Goal: Find contact information: Find contact information

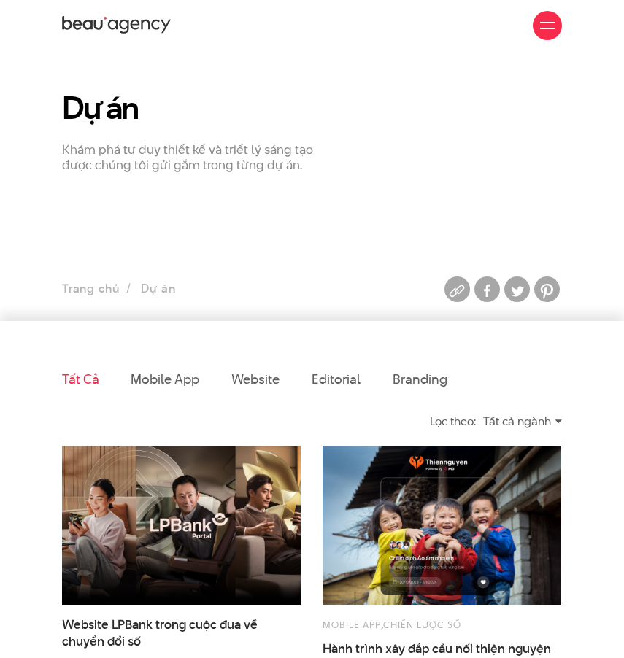
click at [552, 24] on div at bounding box center [547, 25] width 15 height 15
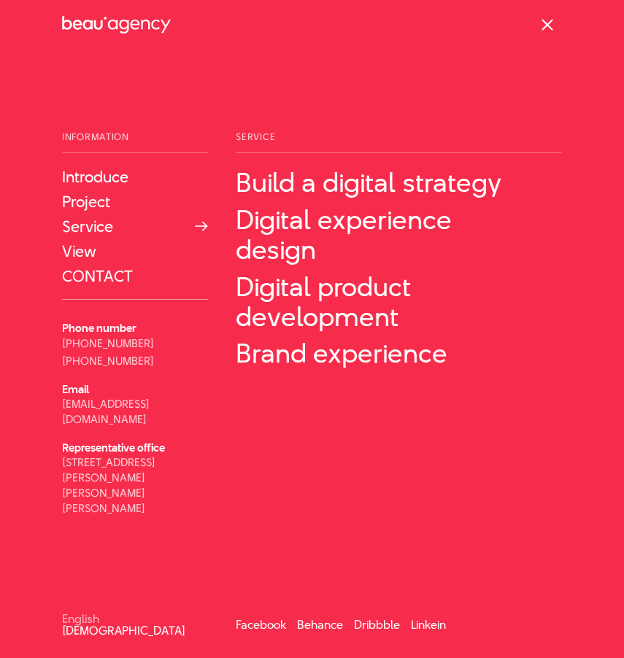
click at [83, 225] on link "Service" at bounding box center [135, 226] width 146 height 18
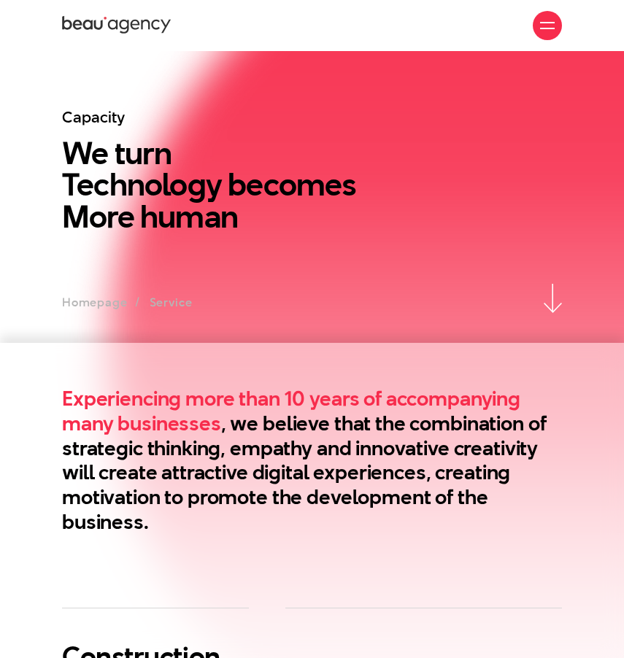
click at [544, 18] on div at bounding box center [547, 25] width 15 height 15
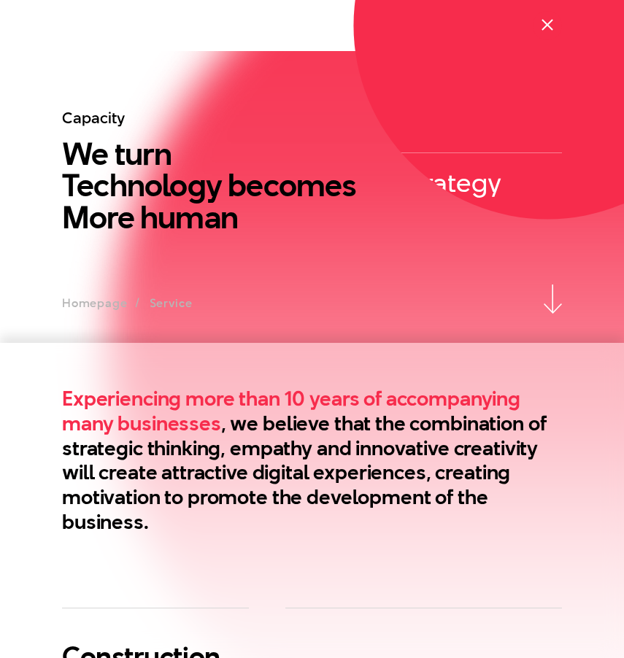
click at [544, 21] on span at bounding box center [547, 25] width 12 height 12
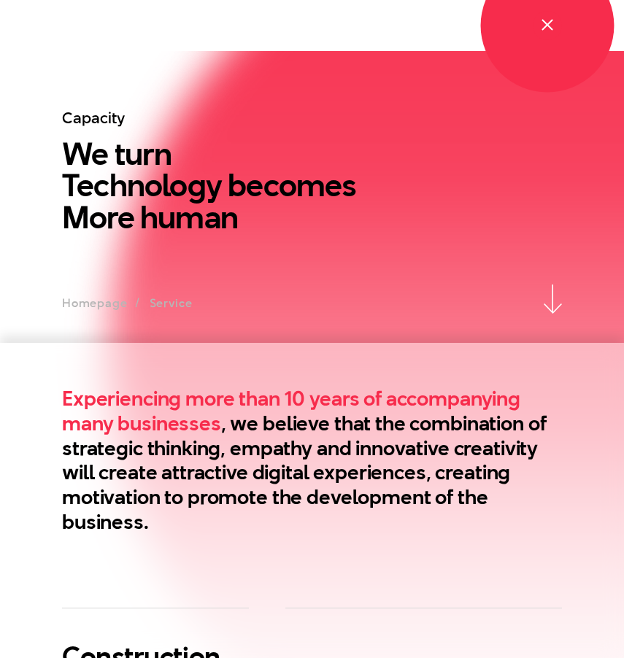
click at [544, 21] on span at bounding box center [547, 25] width 12 height 12
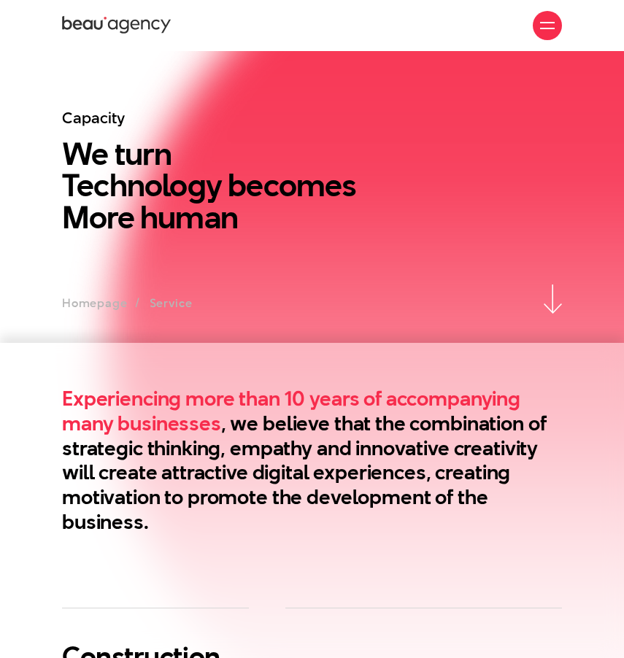
click at [544, 21] on div at bounding box center [547, 25] width 15 height 15
click at [541, 22] on span at bounding box center [547, 22] width 15 height 1
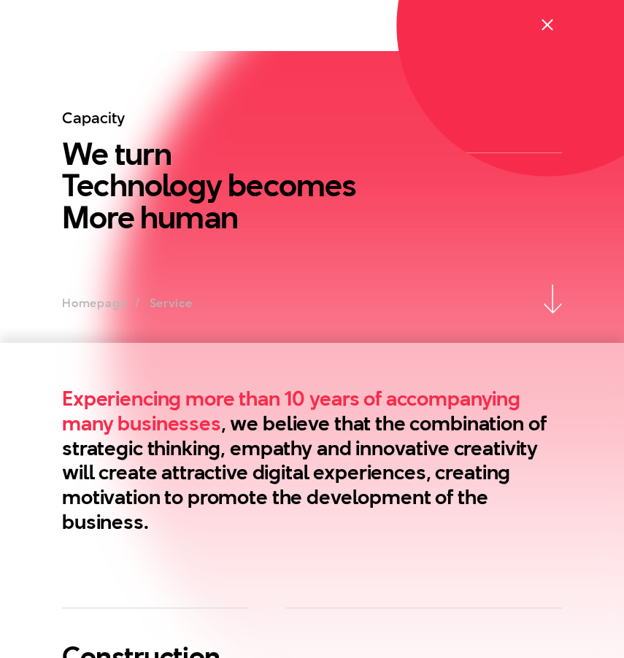
click at [541, 22] on div at bounding box center [547, 25] width 15 height 15
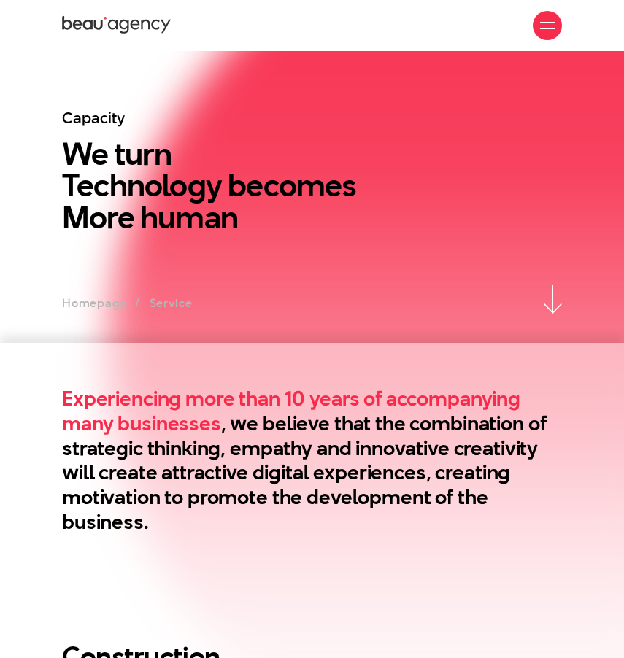
click at [541, 22] on div at bounding box center [547, 25] width 15 height 15
